Goal: Task Accomplishment & Management: Manage account settings

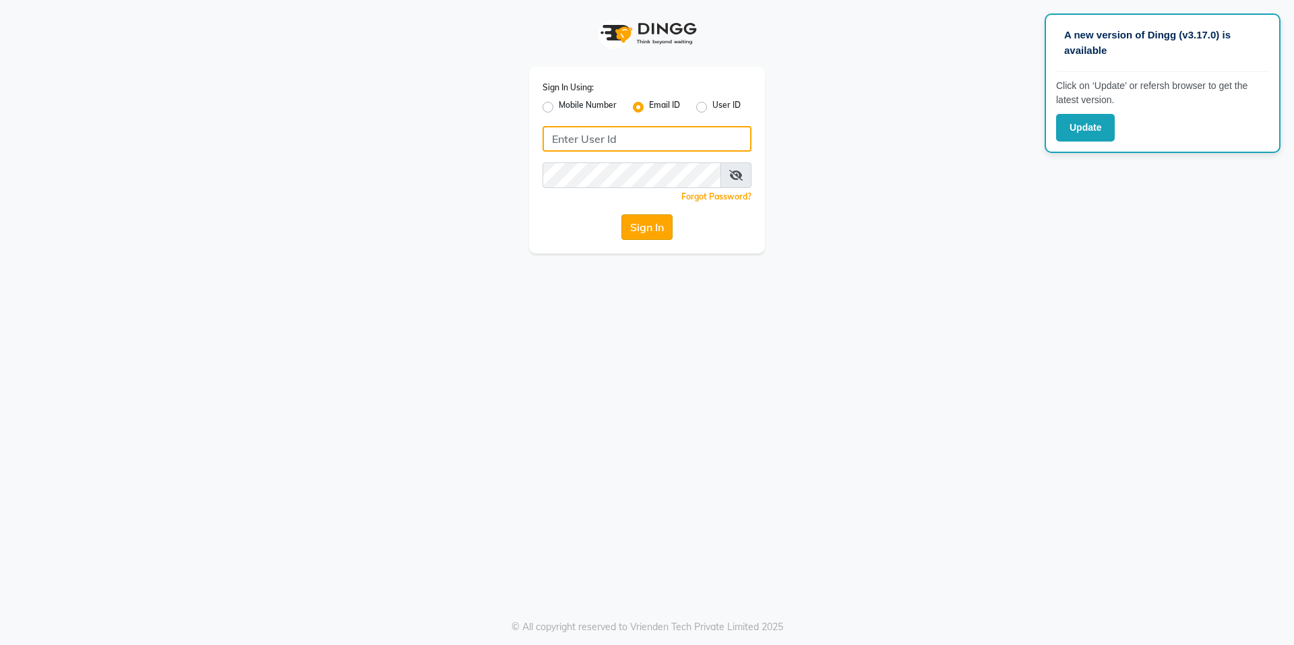
type input "m.ahmed@blackstones-spa.com"
click at [655, 222] on button "Sign In" at bounding box center [646, 227] width 51 height 26
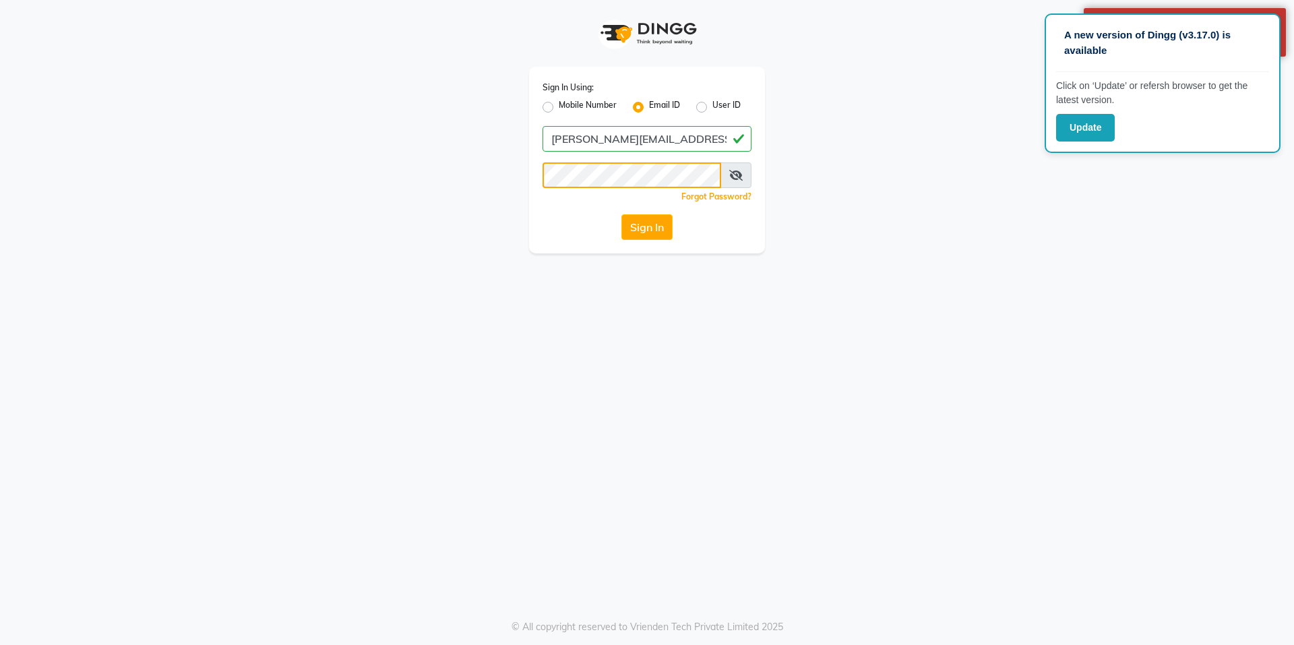
click at [457, 193] on div "Sign In Using: Mobile Number Email ID User ID m.ahmed@blackstones-spa.com Remem…" at bounding box center [647, 126] width 768 height 253
click at [497, 223] on div "Sign In Using: Mobile Number Email ID User ID m.ahmed@blackstones-spa.com Remem…" at bounding box center [647, 126] width 768 height 253
click at [672, 234] on button "Sign In" at bounding box center [646, 227] width 51 height 26
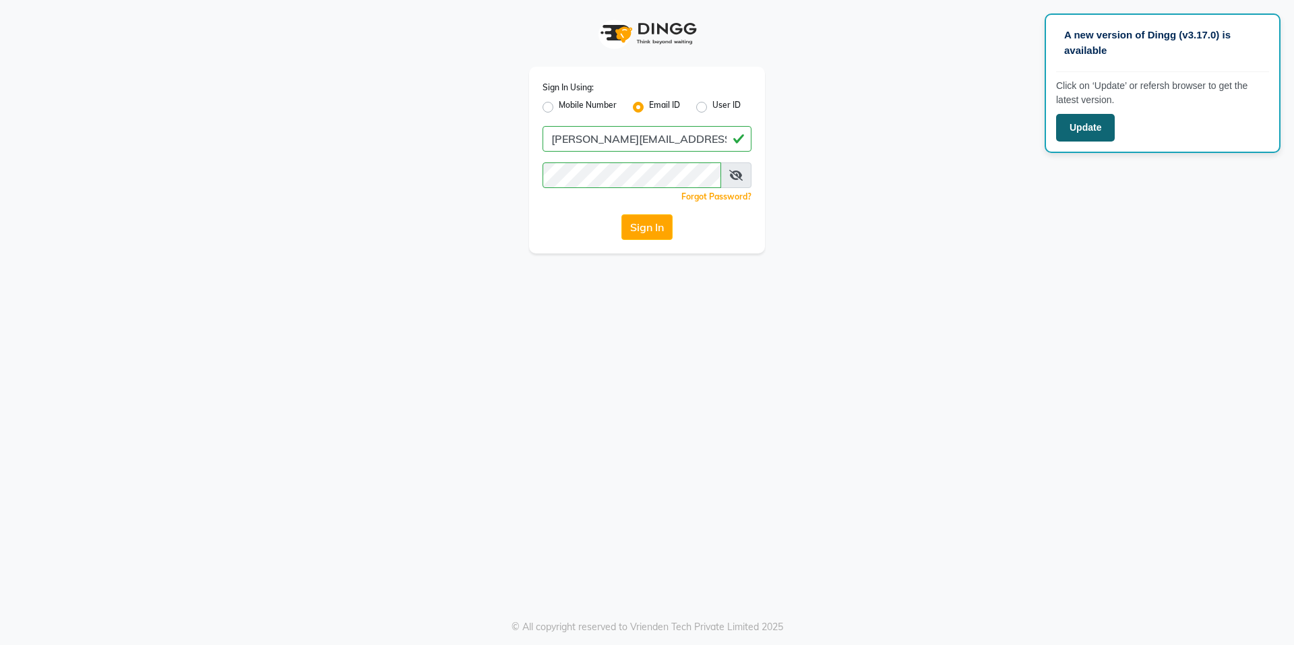
click at [1066, 131] on button "Update" at bounding box center [1085, 128] width 59 height 28
